Goal: Task Accomplishment & Management: Manage account settings

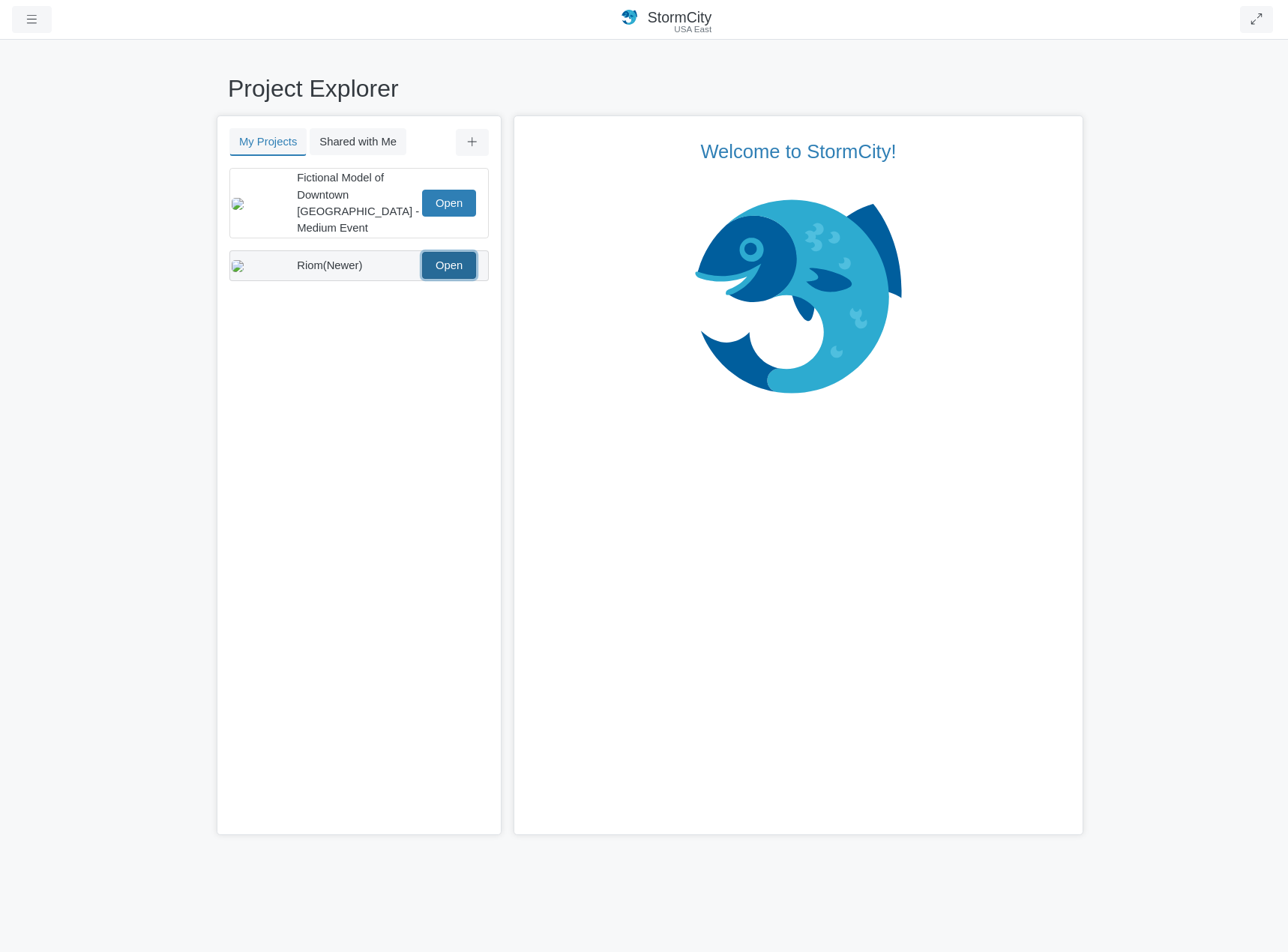
click at [462, 252] on link "Open" at bounding box center [449, 265] width 54 height 27
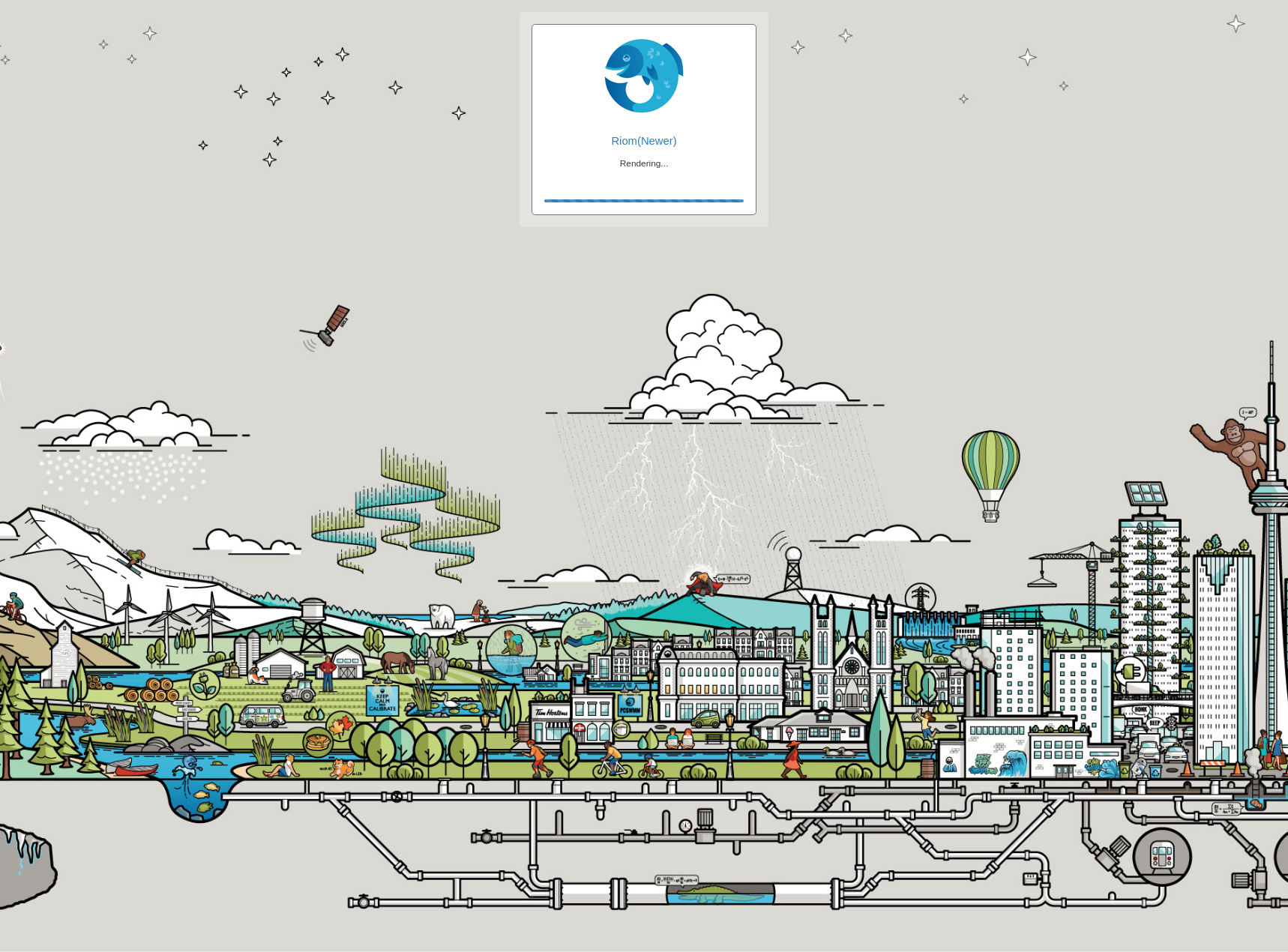
checkbox input "true"
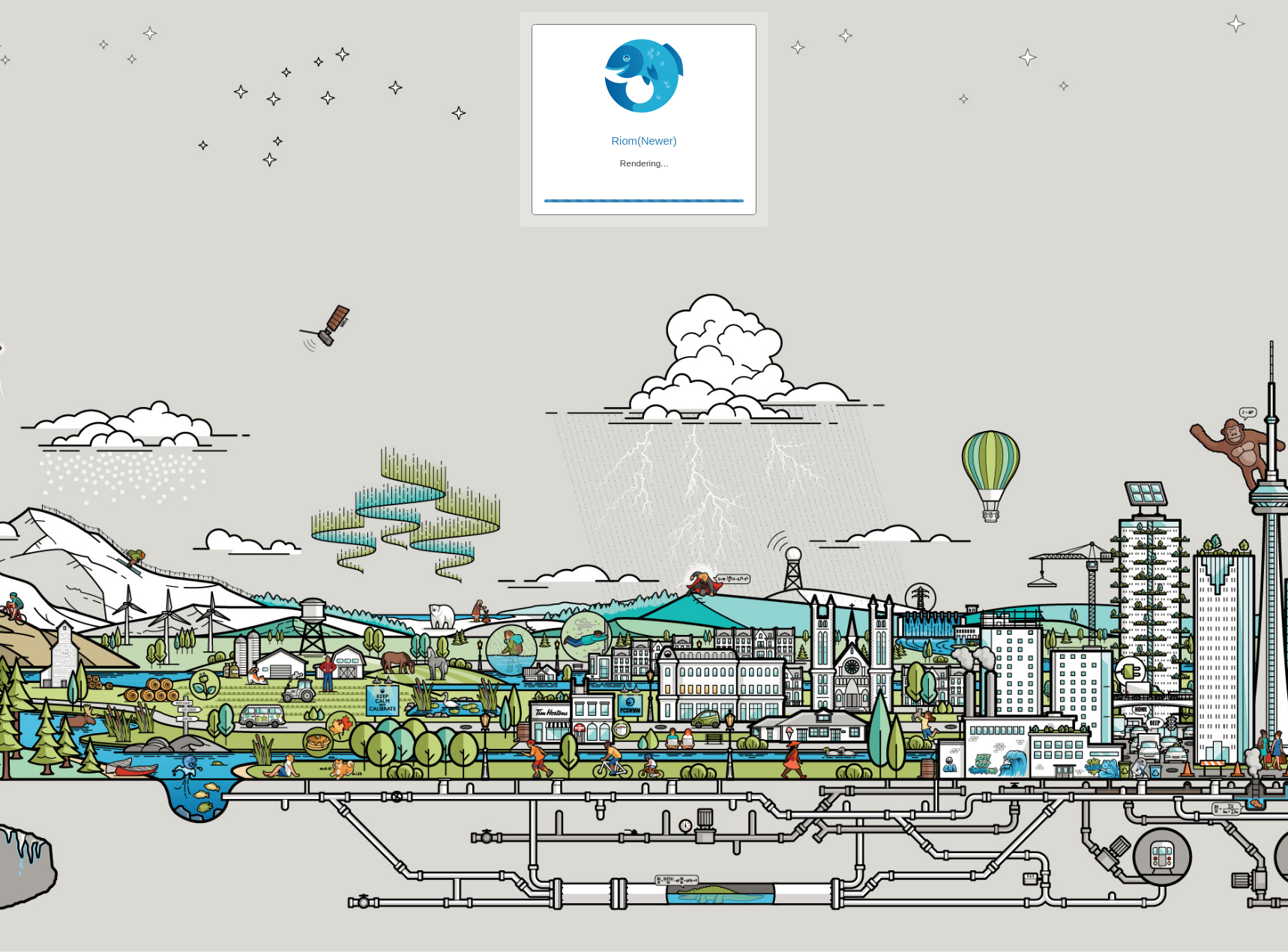
checkbox input "true"
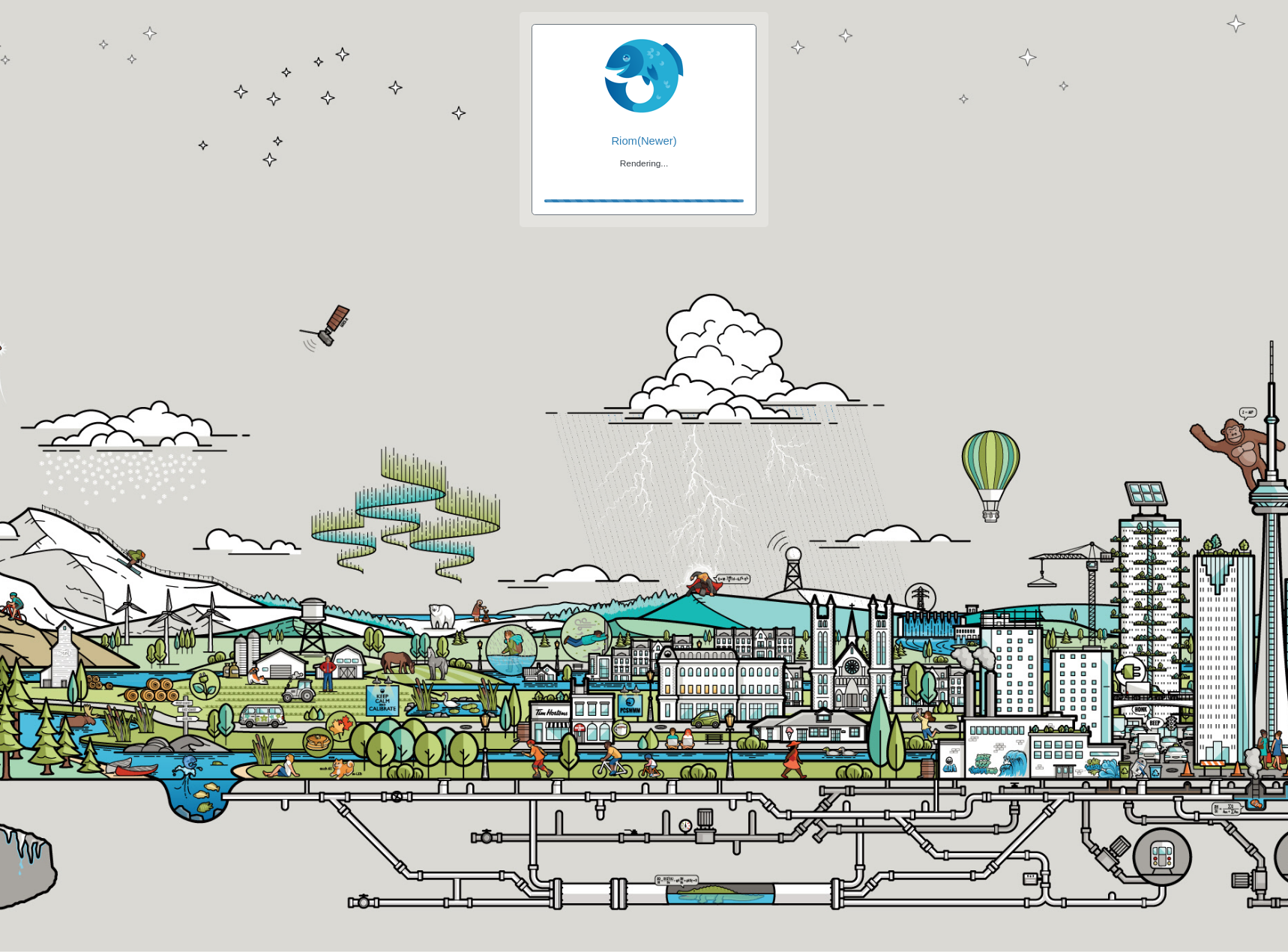
checkbox input "false"
checkbox input "true"
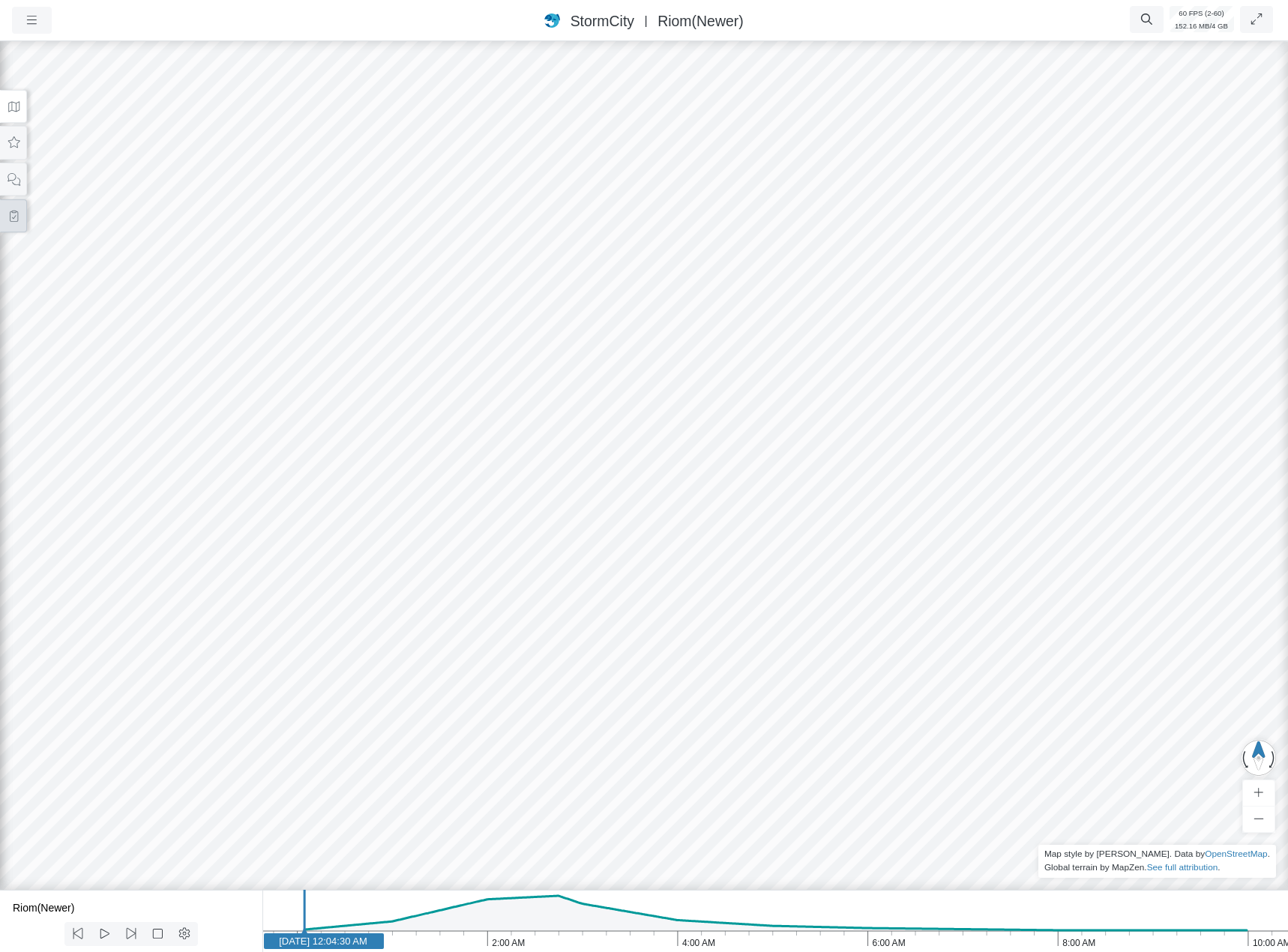
click at [16, 222] on button at bounding box center [13, 216] width 27 height 34
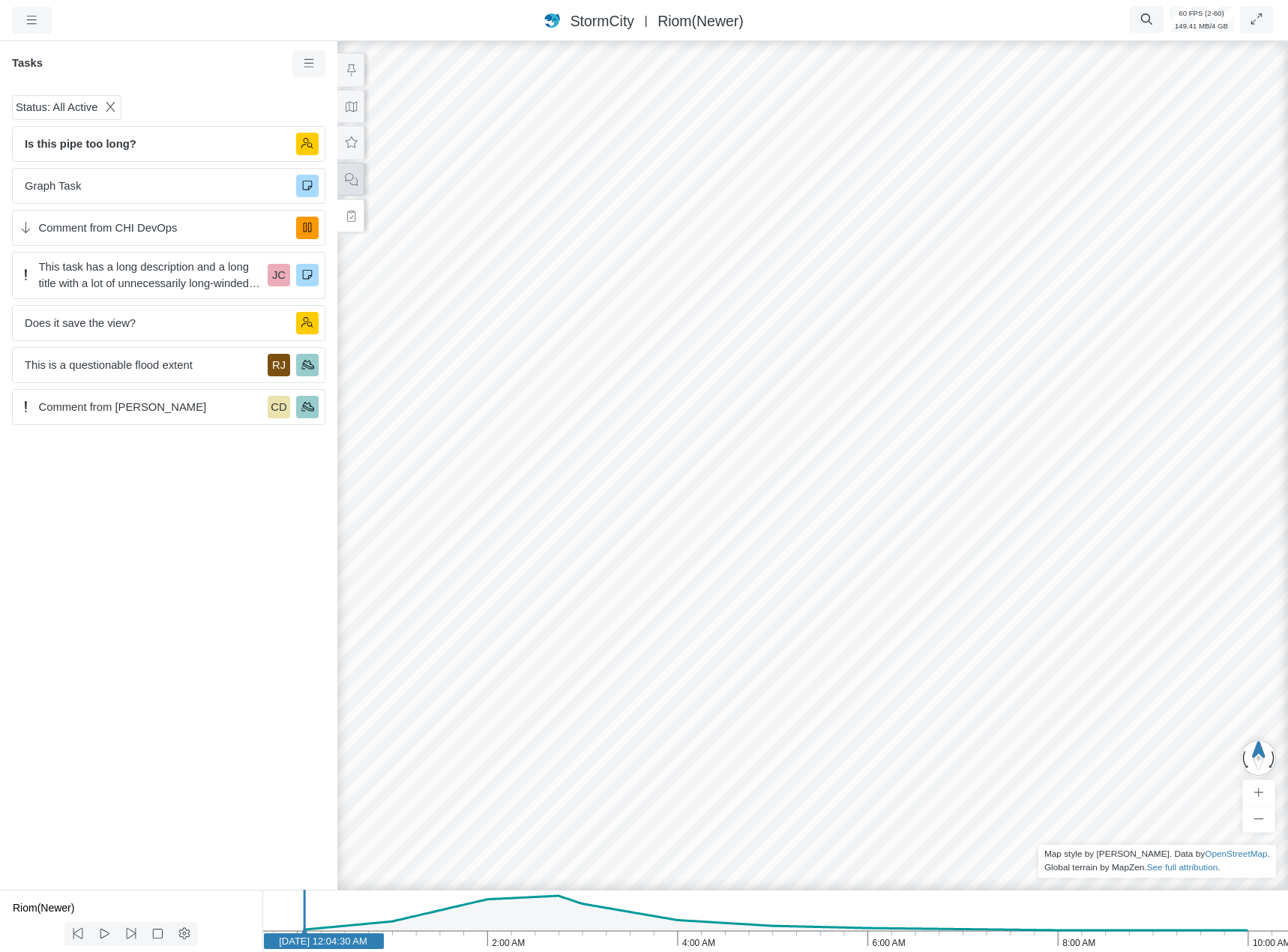
click at [350, 174] on icon at bounding box center [351, 180] width 14 height 11
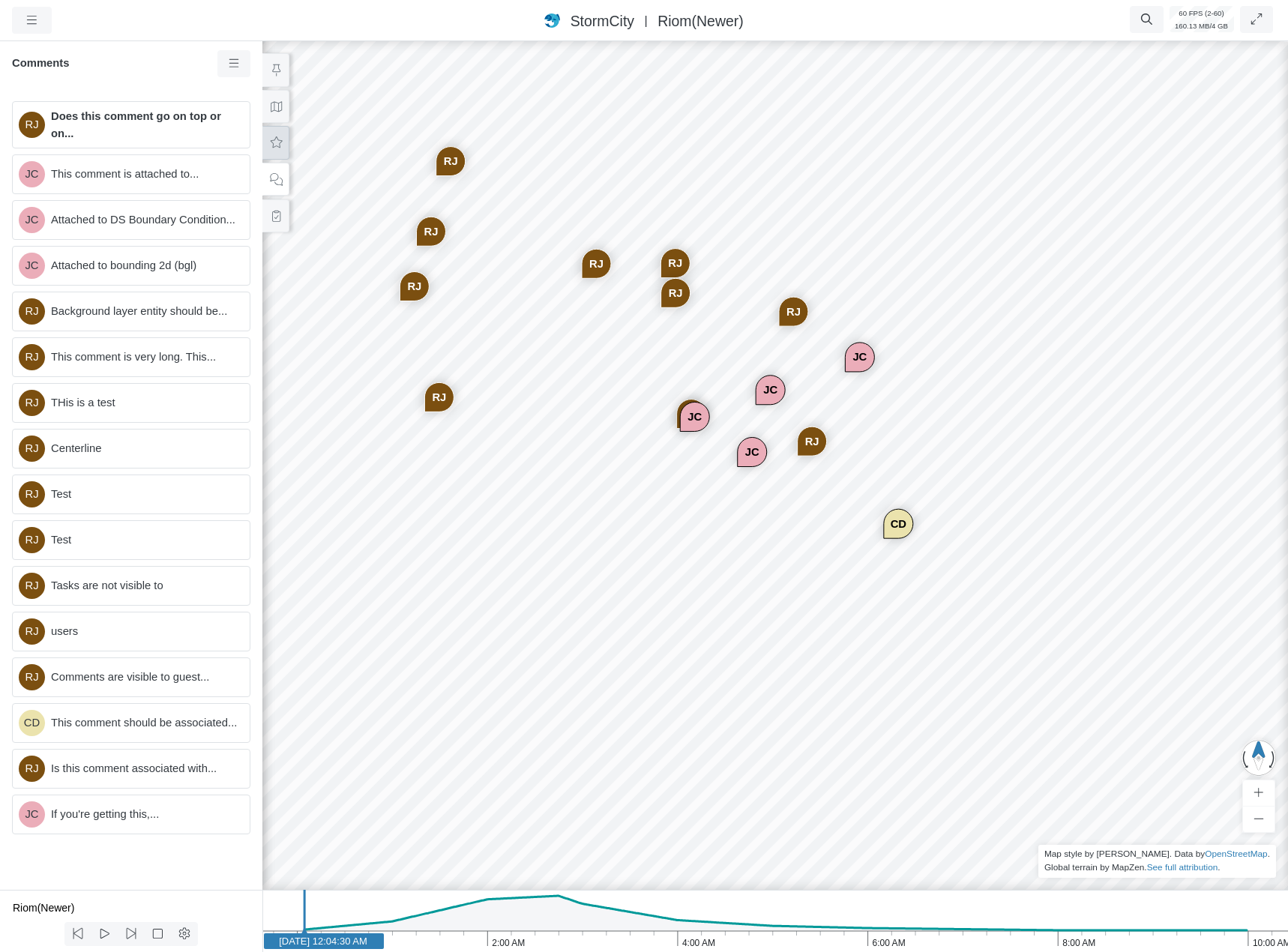
click at [277, 141] on icon at bounding box center [276, 143] width 14 height 11
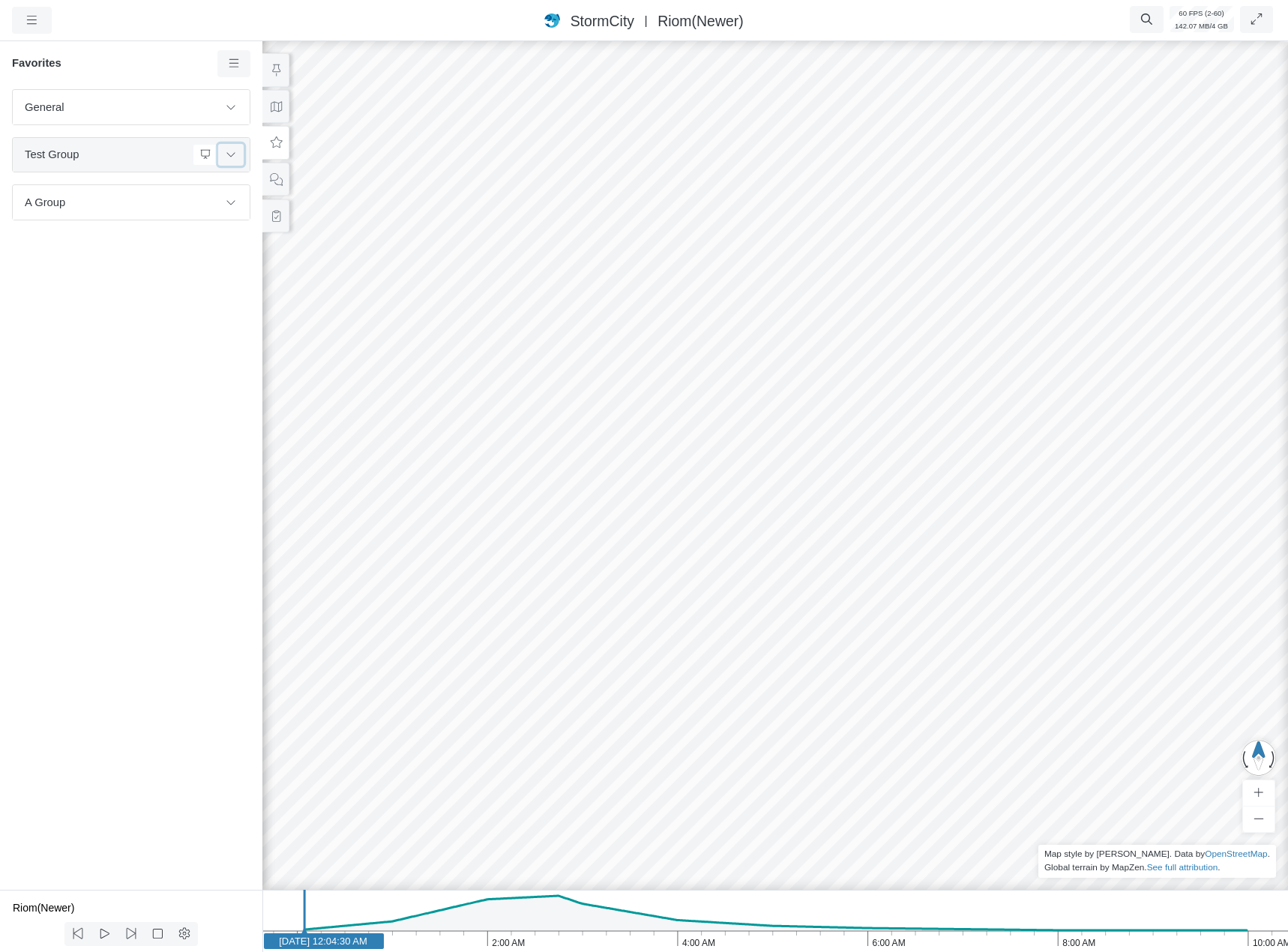
click at [229, 154] on icon at bounding box center [230, 154] width 12 height 9
click at [161, 186] on span "First" at bounding box center [113, 193] width 149 height 17
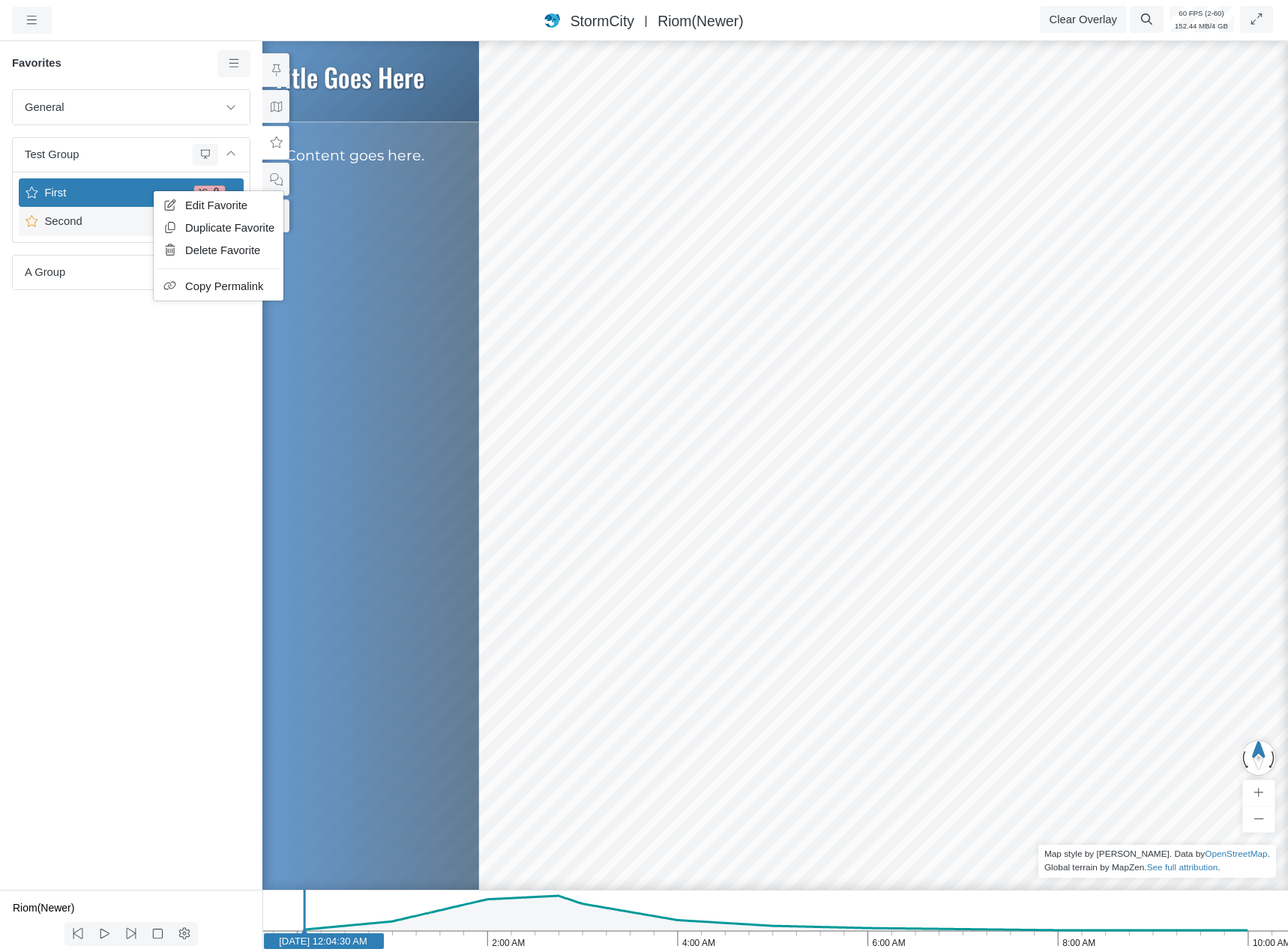
click at [196, 205] on span "Edit Favorite" at bounding box center [216, 205] width 62 height 12
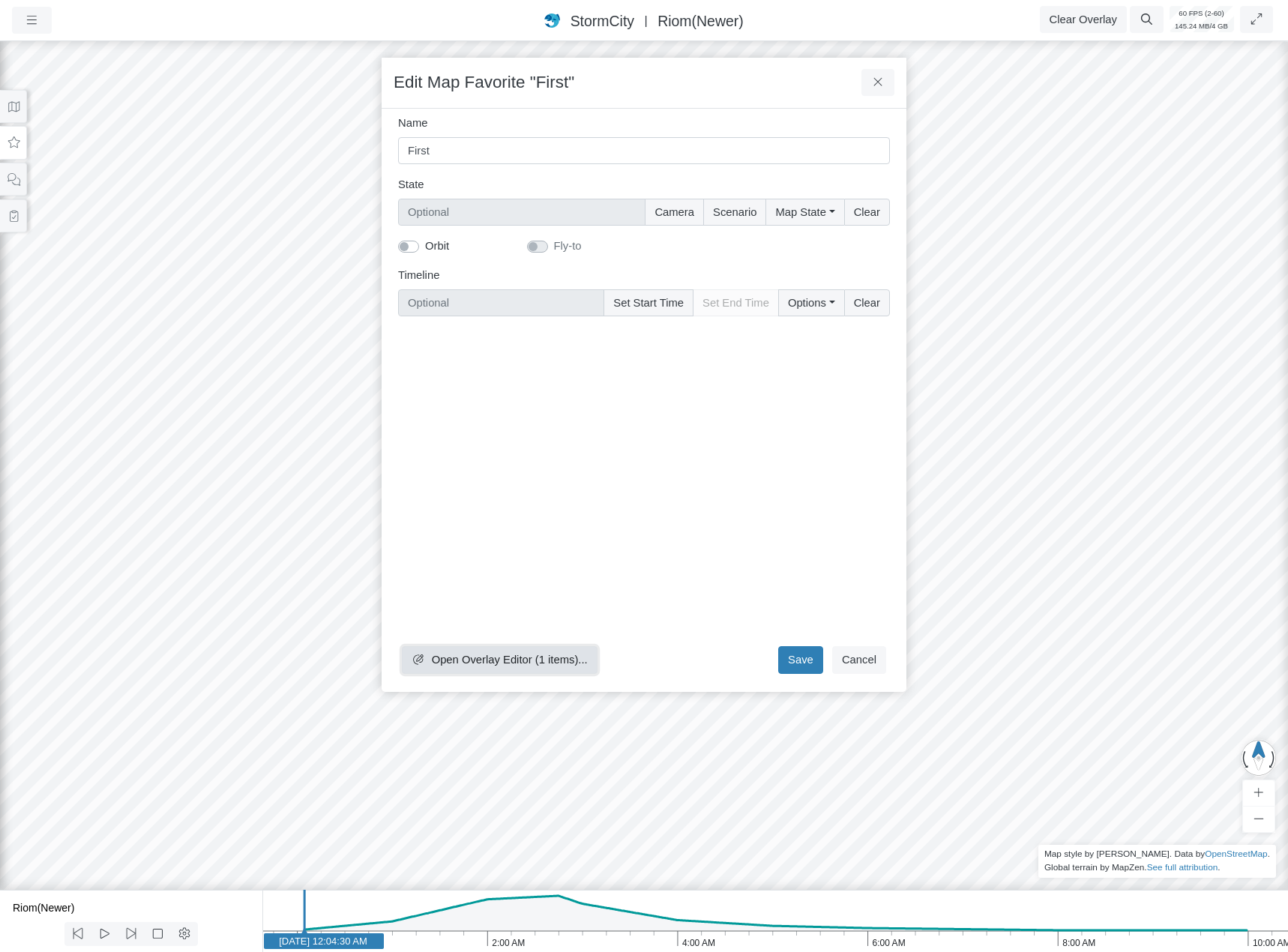
click at [557, 658] on span "Open Overlay Editor (1 items)..." at bounding box center [509, 660] width 156 height 12
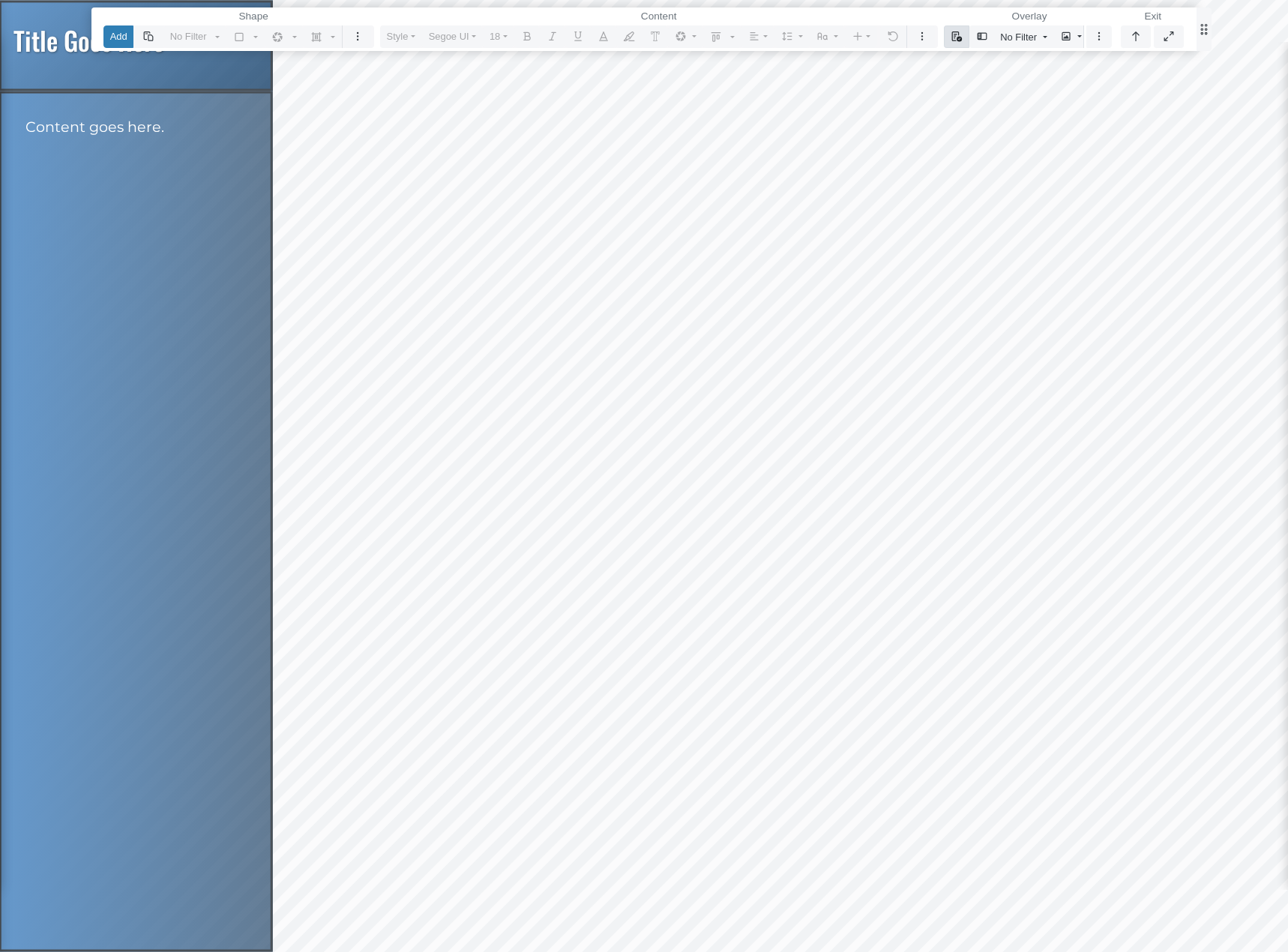
click at [956, 36] on icon "button" at bounding box center [957, 37] width 10 height 10
click at [973, 68] on link "Select Template" at bounding box center [1013, 66] width 124 height 22
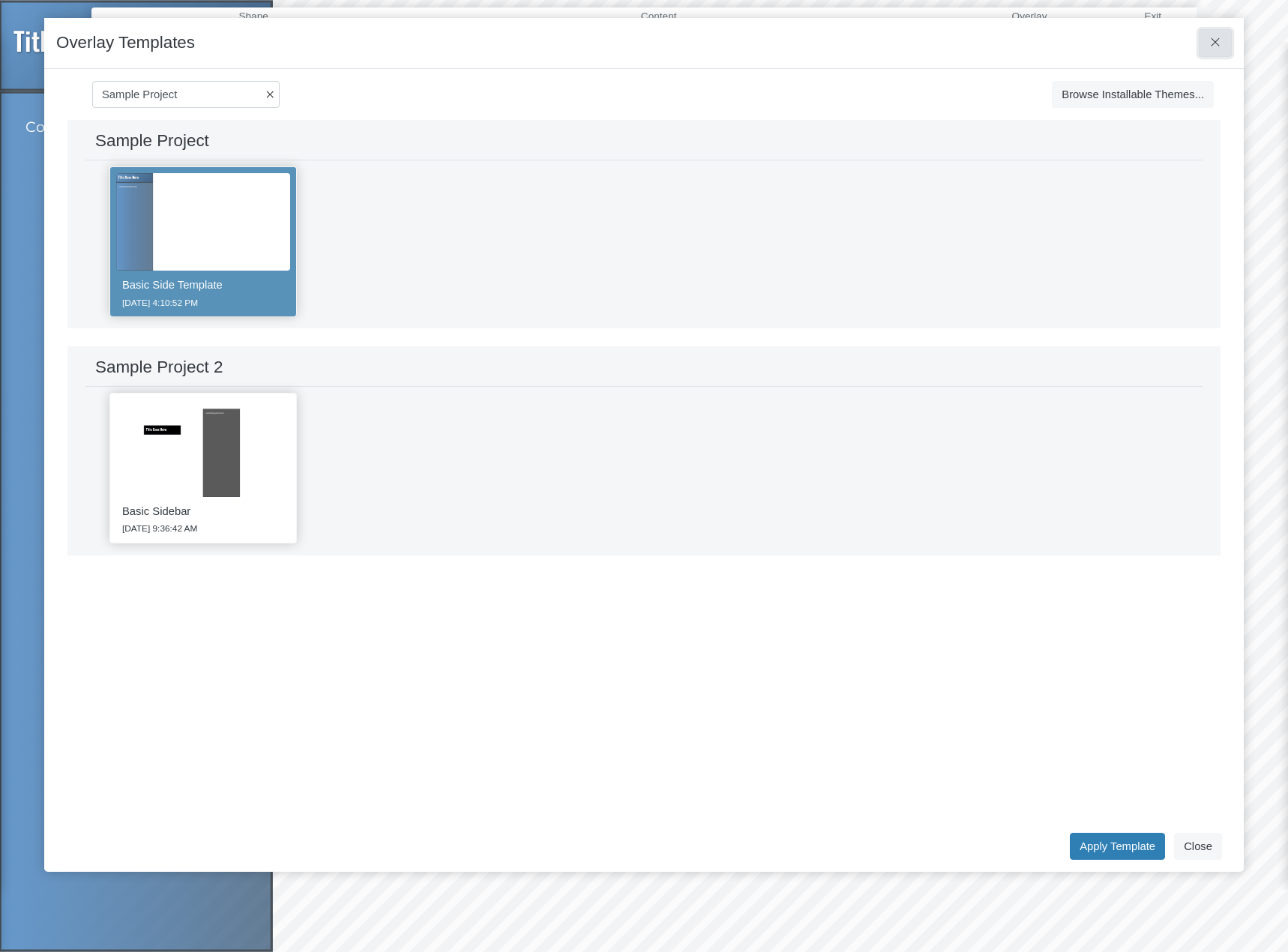
click at [1212, 43] on icon at bounding box center [1215, 42] width 14 height 11
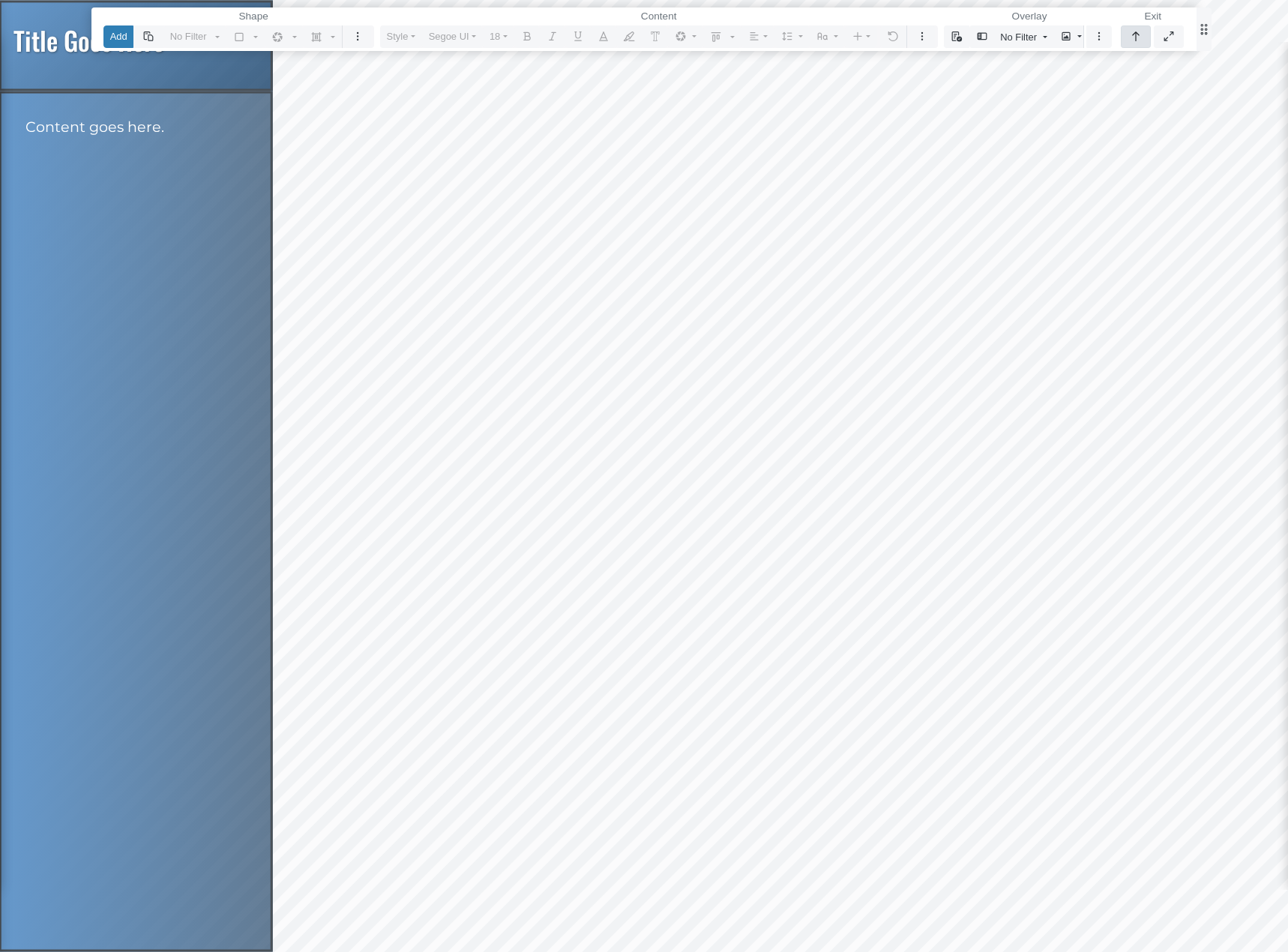
click at [1149, 40] on button "button" at bounding box center [1136, 36] width 30 height 22
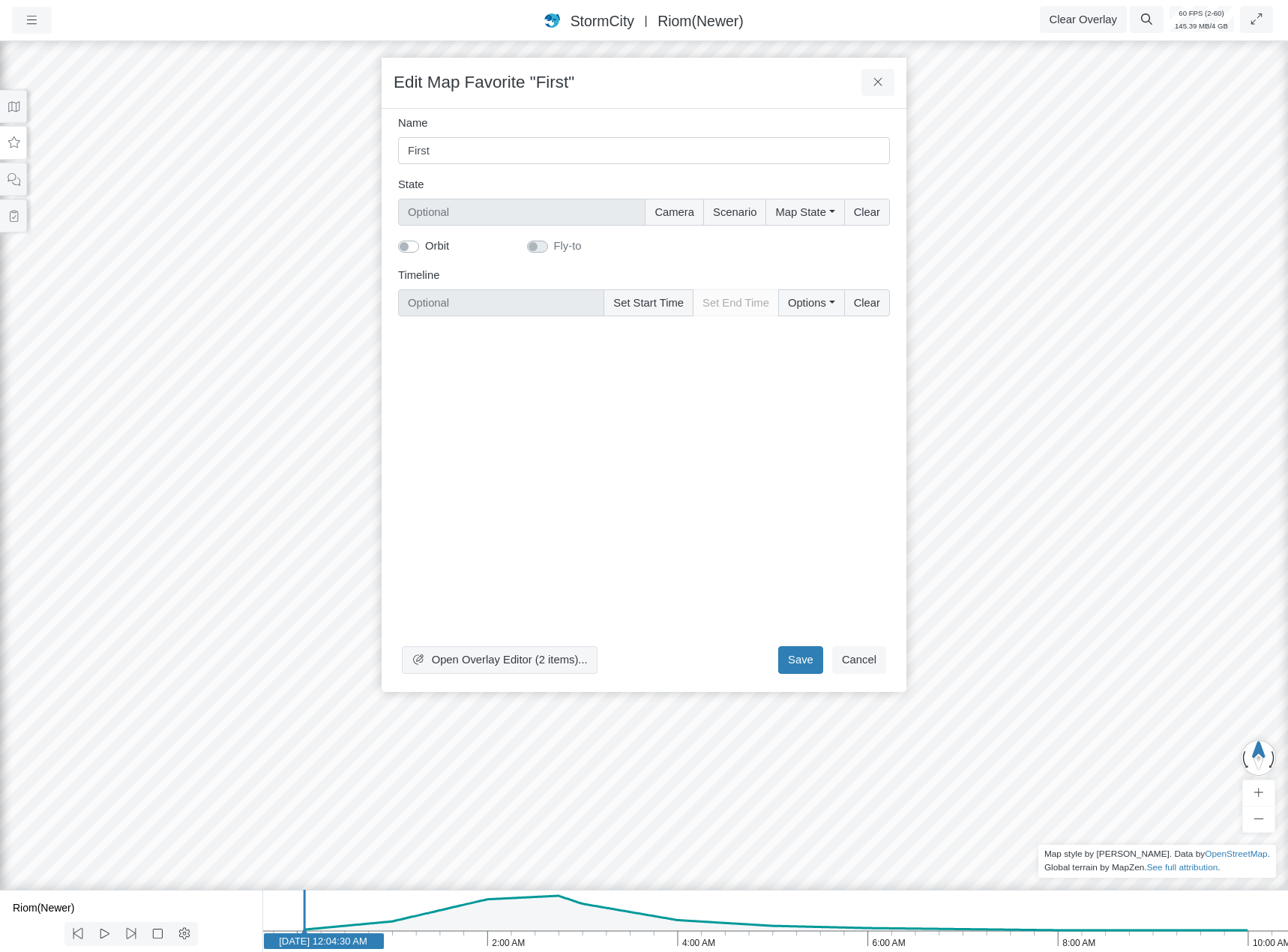
click at [850, 674] on div "Open Overlay Editor (2 items)... Save Cancel" at bounding box center [644, 505] width 492 height 352
click at [871, 664] on button "Cancel" at bounding box center [859, 660] width 54 height 27
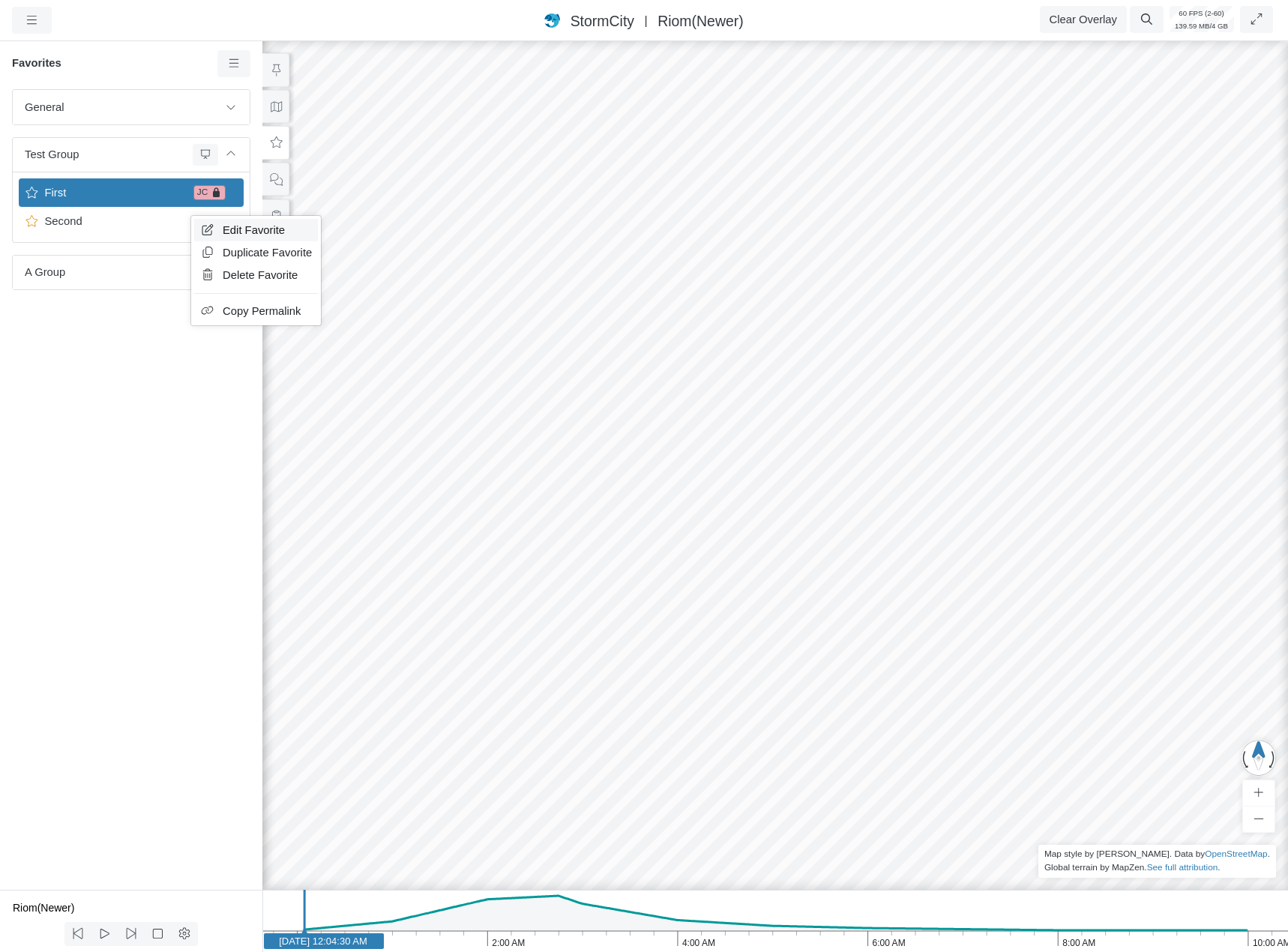
click at [214, 224] on link "Edit Favorite" at bounding box center [256, 230] width 124 height 22
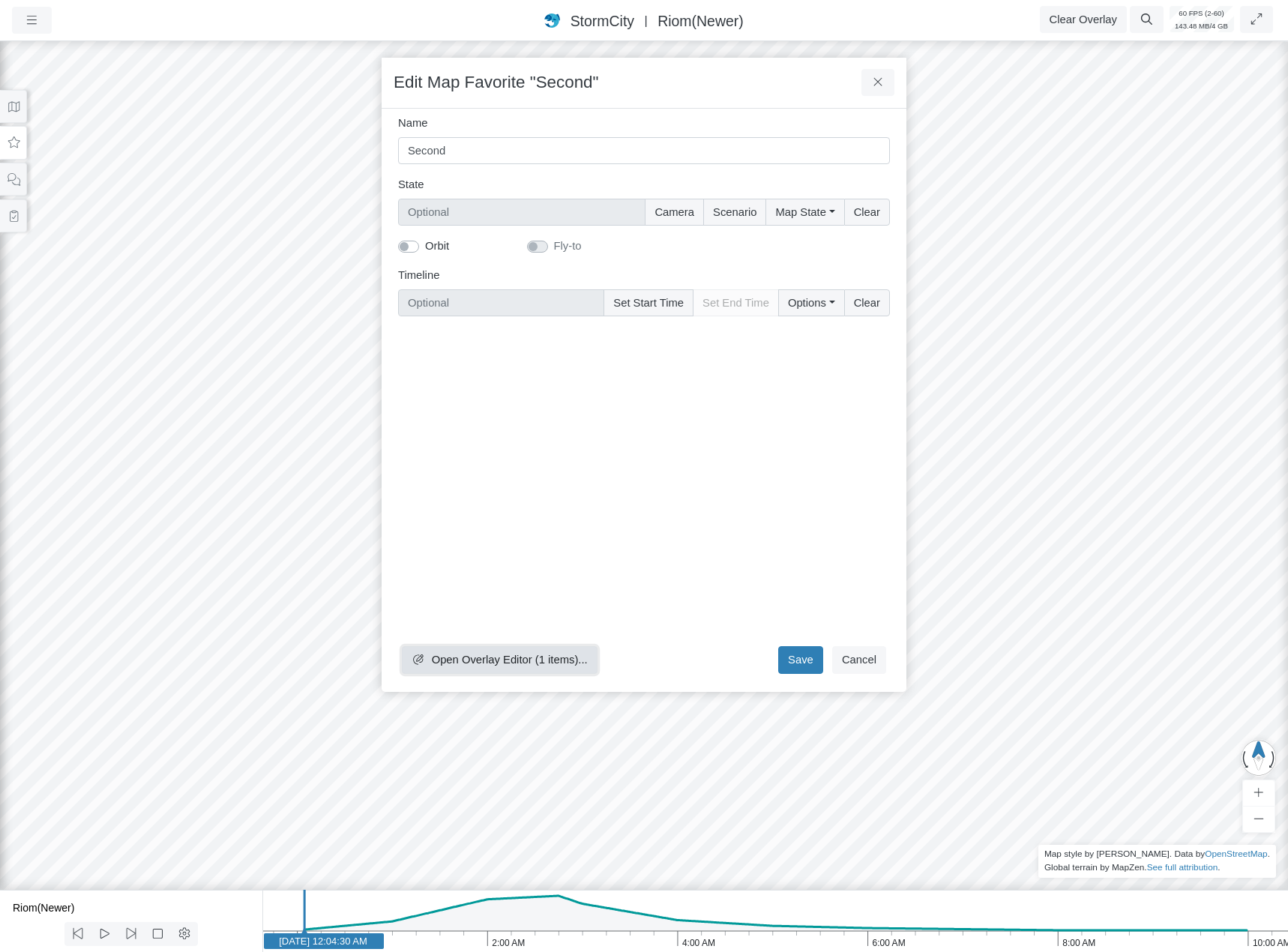
drag, startPoint x: 451, startPoint y: 666, endPoint x: 721, endPoint y: 432, distance: 357.3
click at [455, 666] on span "Open Overlay Editor (1 items)..." at bounding box center [509, 660] width 156 height 12
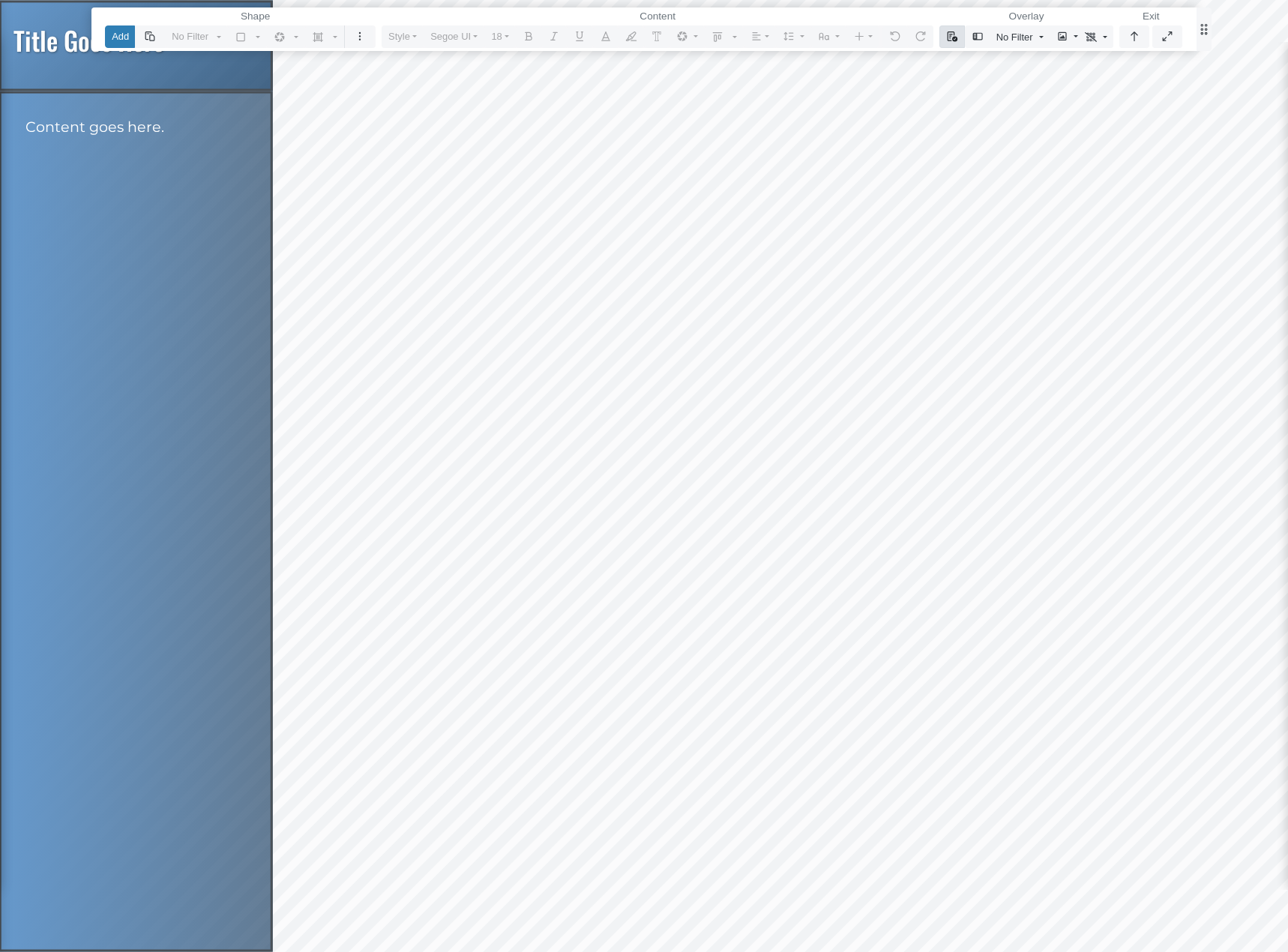
click at [954, 32] on icon "button" at bounding box center [952, 37] width 12 height 9
click at [967, 59] on link "Select Template" at bounding box center [1008, 66] width 124 height 22
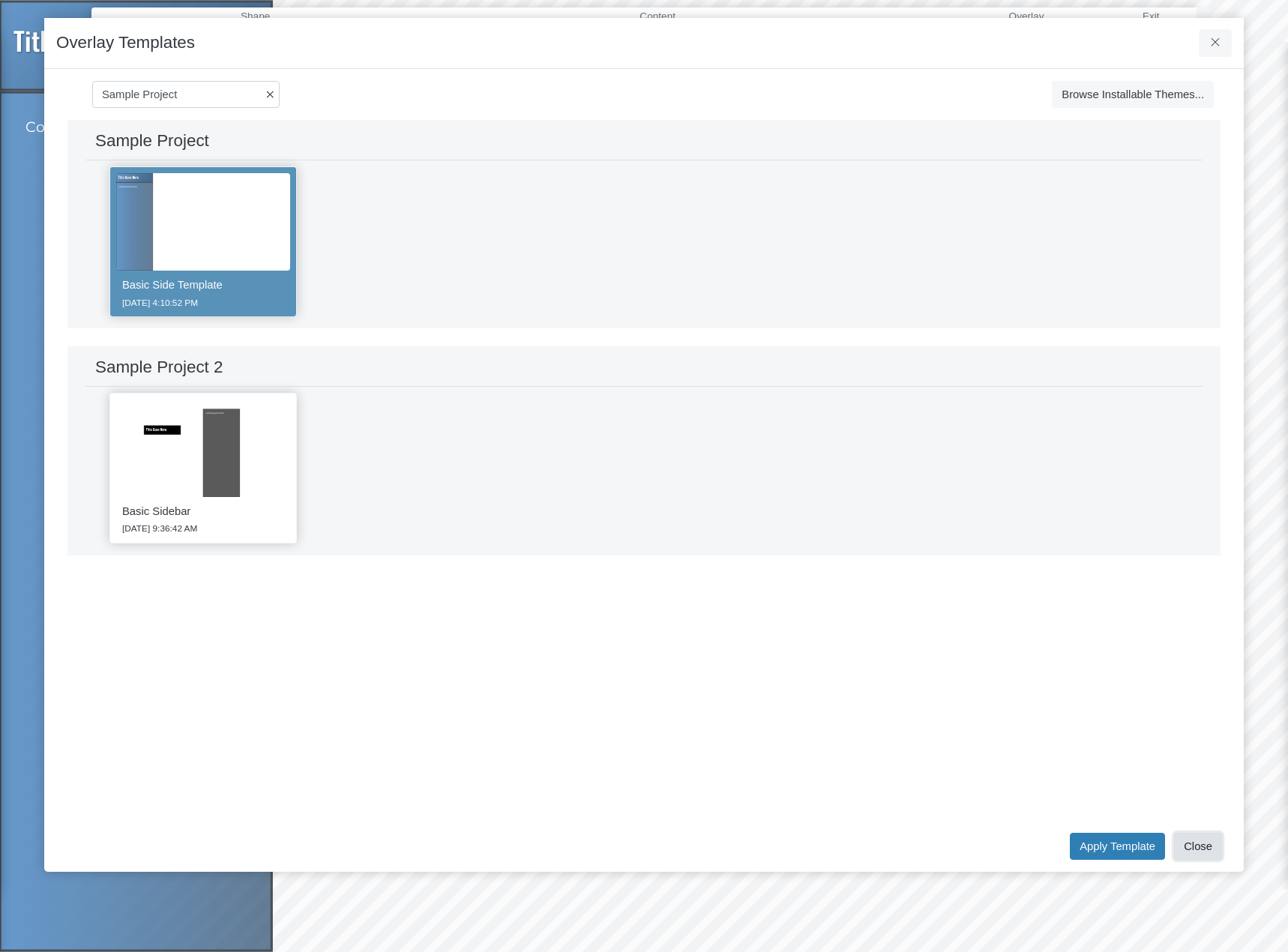
click at [1212, 840] on button "Close" at bounding box center [1198, 846] width 48 height 27
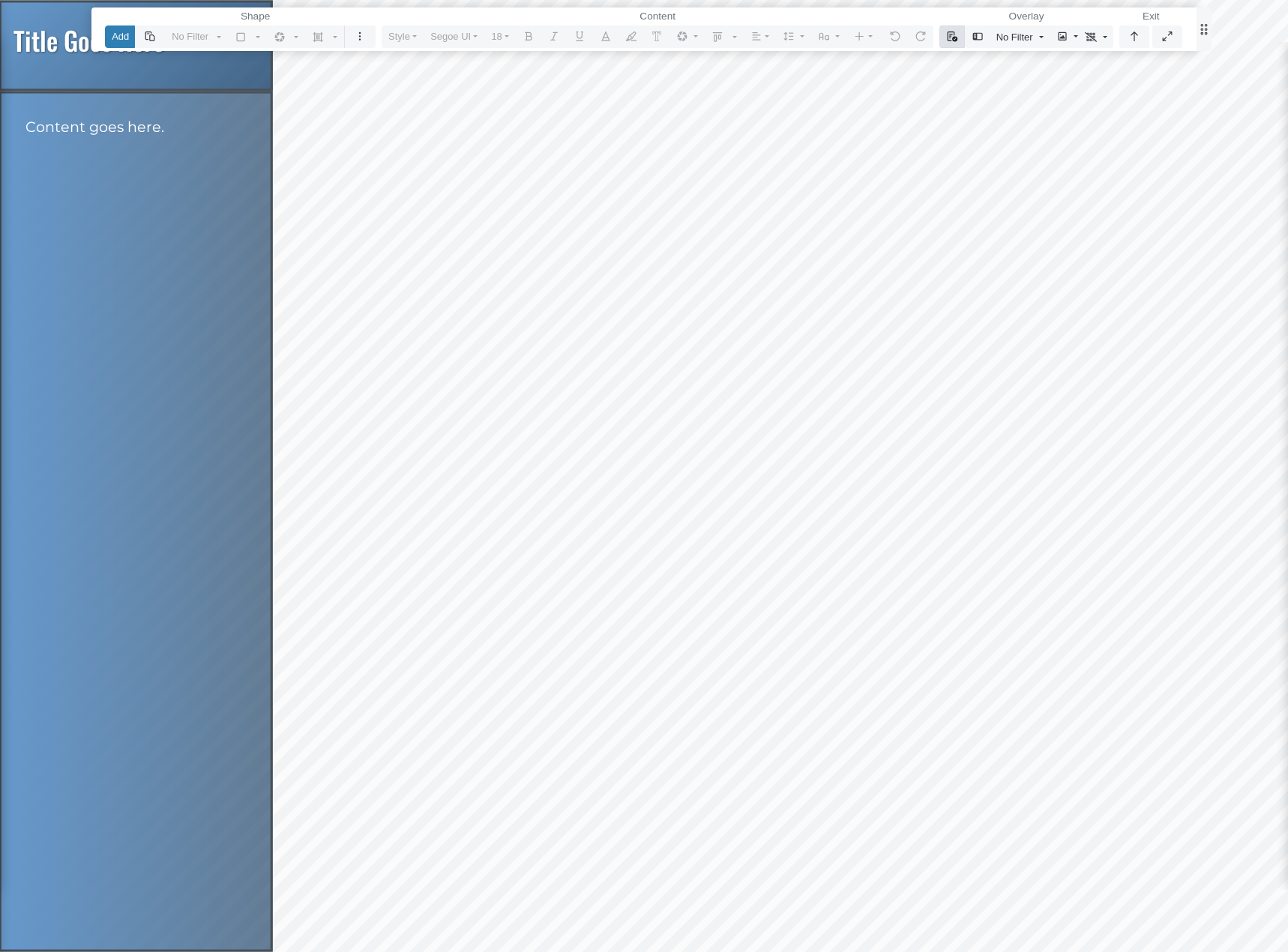
drag, startPoint x: 958, startPoint y: 36, endPoint x: 960, endPoint y: 66, distance: 30.1
click at [958, 37] on icon "button" at bounding box center [952, 37] width 12 height 9
click at [965, 66] on link "Select Template" at bounding box center [1008, 66] width 124 height 22
